Goal: Transaction & Acquisition: Subscribe to service/newsletter

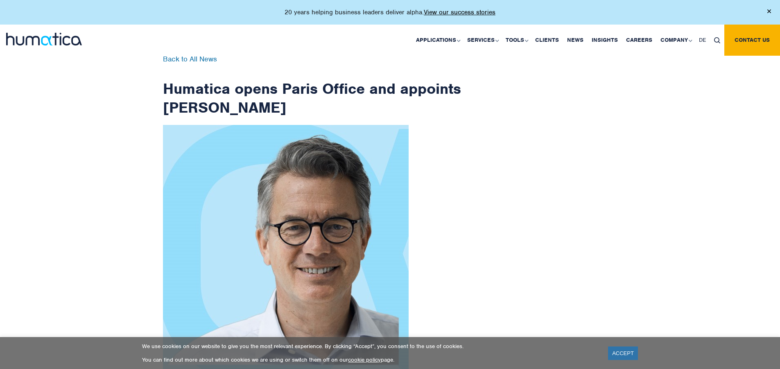
scroll to position [1306, 0]
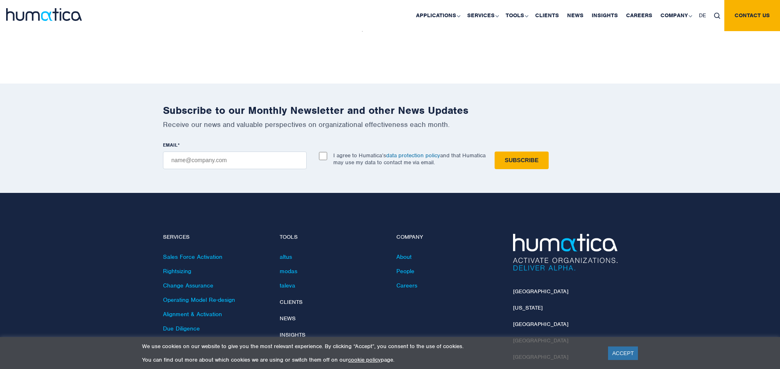
checkbox input "true"
type input "[EMAIL_ADDRESS][DOMAIN_NAME]"
click at [495, 152] on input "Subscribe" at bounding box center [522, 161] width 54 height 18
